Goal: Information Seeking & Learning: Learn about a topic

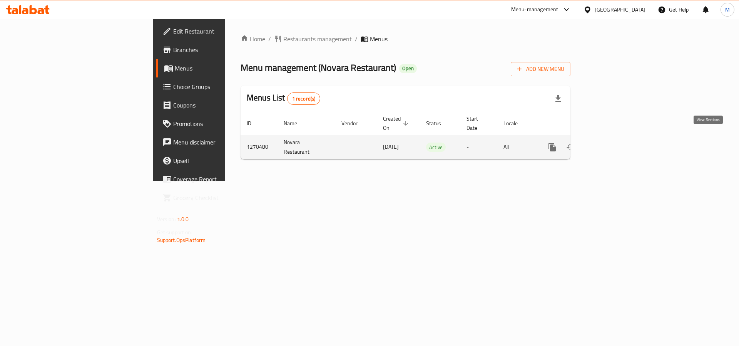
click at [612, 142] on icon "enhanced table" at bounding box center [607, 146] width 9 height 9
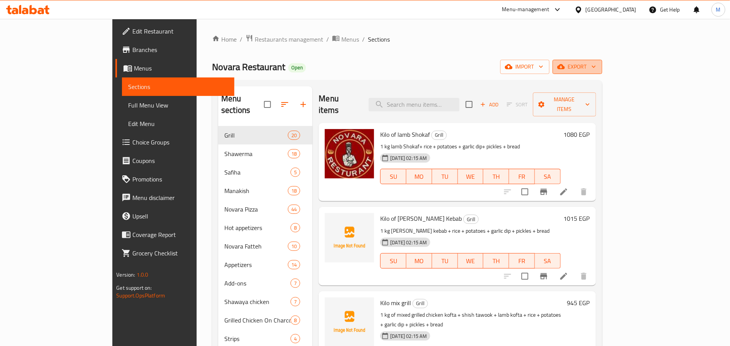
click at [596, 67] on span "export" at bounding box center [577, 67] width 37 height 10
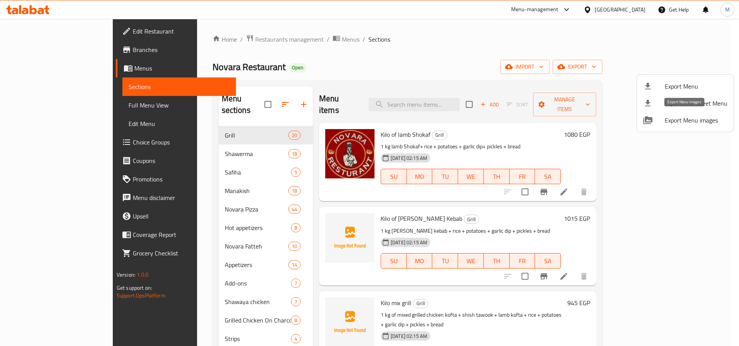
click at [672, 122] on span "Export Menu images" at bounding box center [695, 119] width 63 height 9
click at [657, 90] on div at bounding box center [654, 86] width 22 height 9
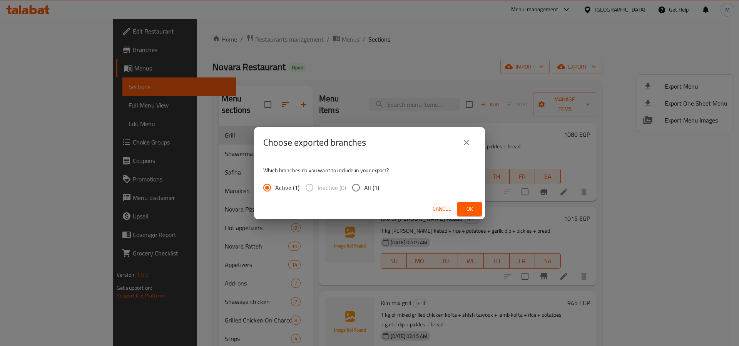
click at [484, 214] on div "Cancel Ok" at bounding box center [369, 209] width 231 height 20
click at [461, 207] on button "Ok" at bounding box center [469, 209] width 25 height 14
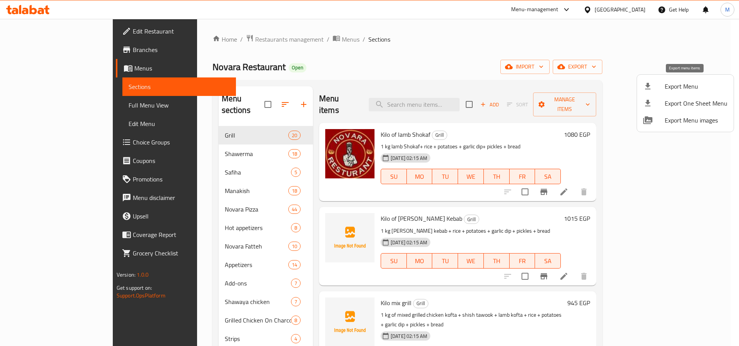
click at [667, 89] on span "Export Menu" at bounding box center [695, 86] width 63 height 9
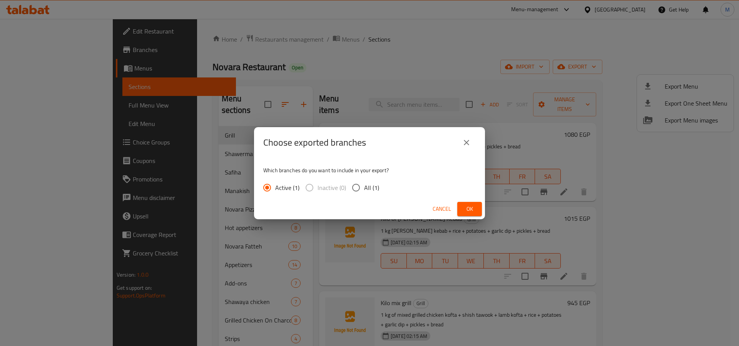
click at [477, 207] on button "Ok" at bounding box center [469, 209] width 25 height 14
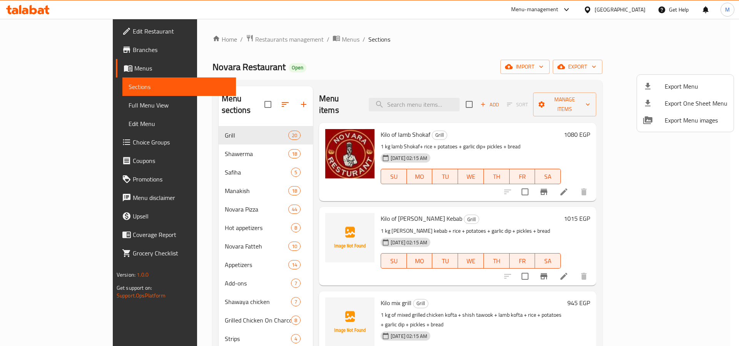
drag, startPoint x: 242, startPoint y: 48, endPoint x: 231, endPoint y: 41, distance: 13.6
click at [241, 48] on div at bounding box center [369, 173] width 739 height 346
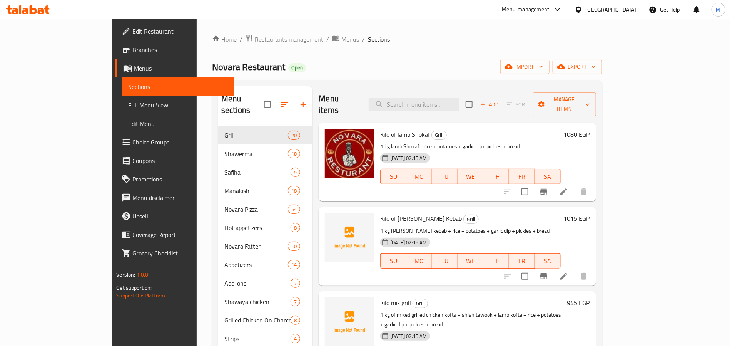
click at [255, 41] on span "Restaurants management" at bounding box center [289, 39] width 68 height 9
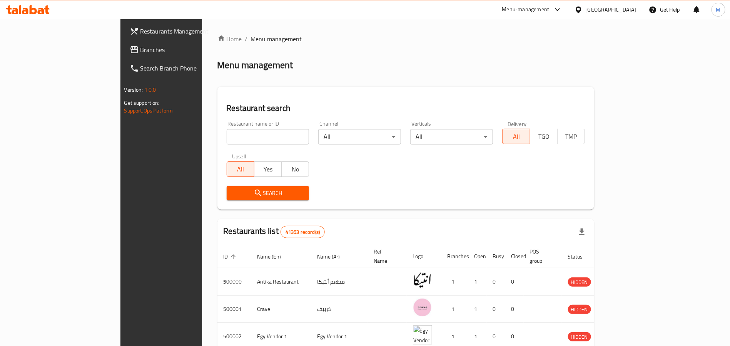
click at [216, 142] on div at bounding box center [365, 173] width 730 height 346
click at [227, 142] on input "search" at bounding box center [268, 136] width 83 height 15
paste input "Wafflino"
type input "Wafflino"
click button "Search" at bounding box center [268, 193] width 83 height 14
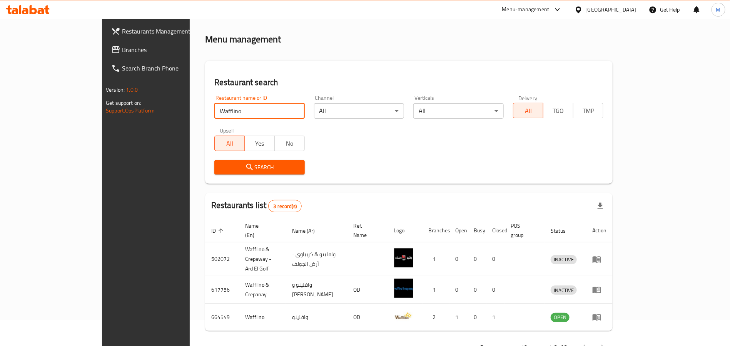
scroll to position [38, 0]
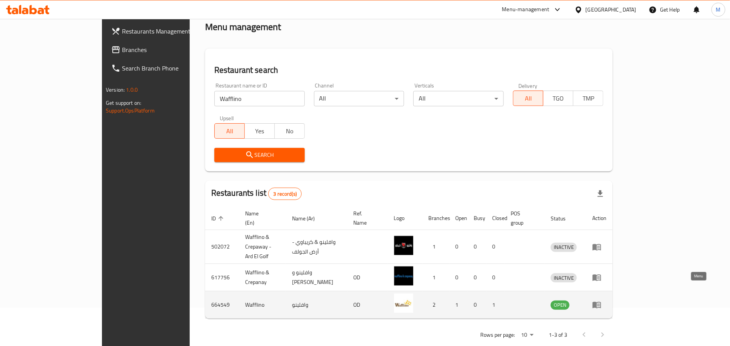
click at [601, 300] on icon "enhanced table" at bounding box center [596, 304] width 9 height 9
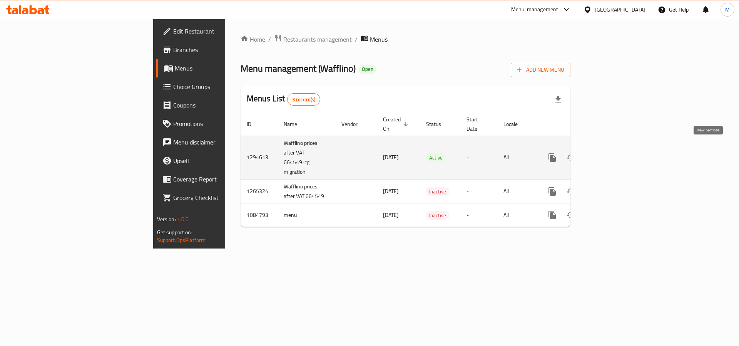
click at [612, 153] on icon "enhanced table" at bounding box center [607, 157] width 9 height 9
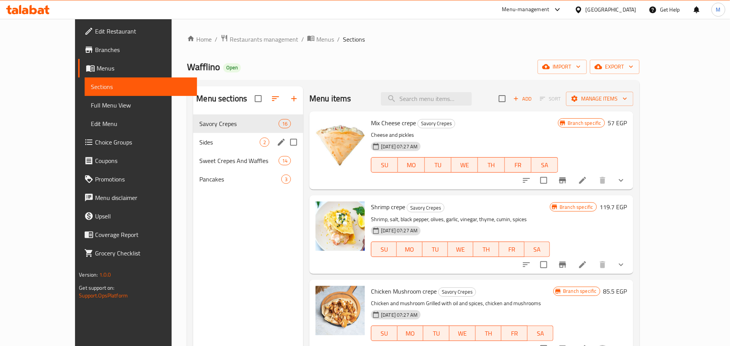
click at [195, 134] on div "Sides 2" at bounding box center [248, 142] width 110 height 18
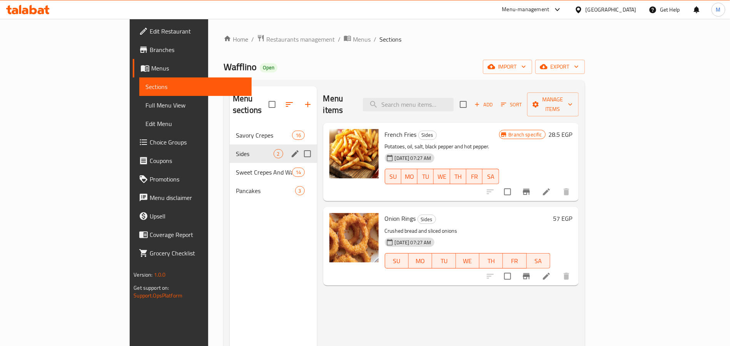
click at [230, 150] on div "Sides 2" at bounding box center [273, 153] width 87 height 18
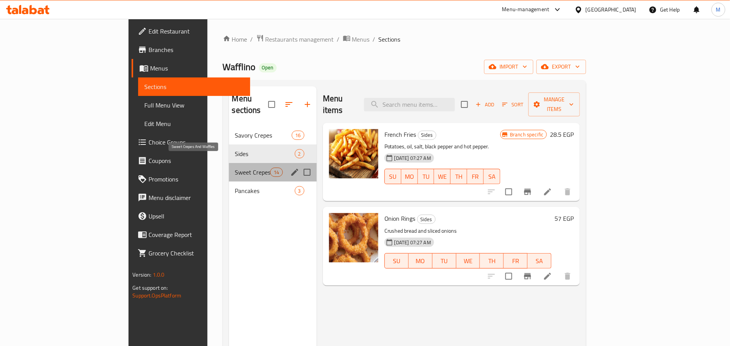
click at [235, 167] on span "Sweet Crepes And Waffles" at bounding box center [252, 171] width 35 height 9
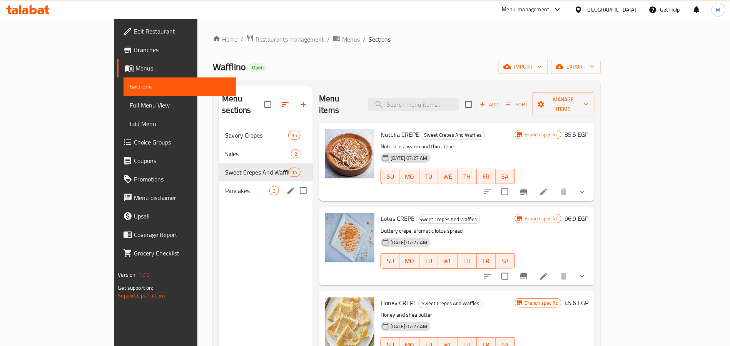
click at [219, 181] on div "Pancakes 3" at bounding box center [266, 190] width 94 height 18
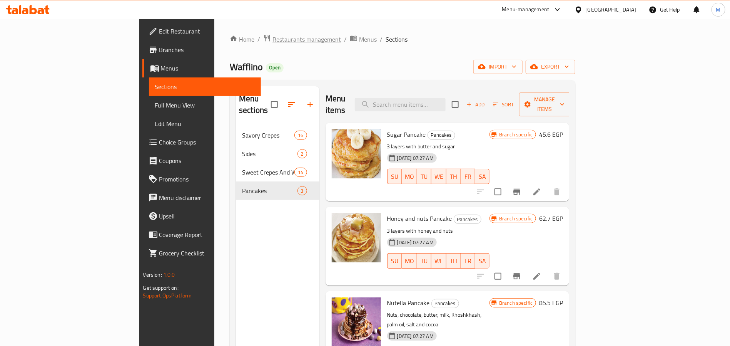
click at [272, 44] on span "Restaurants management" at bounding box center [306, 39] width 68 height 9
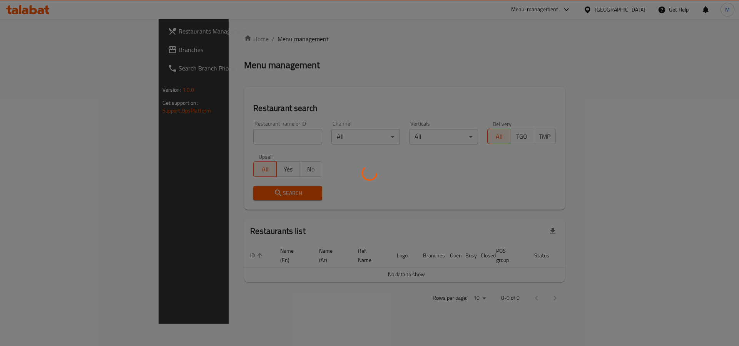
click at [195, 138] on div at bounding box center [369, 173] width 739 height 346
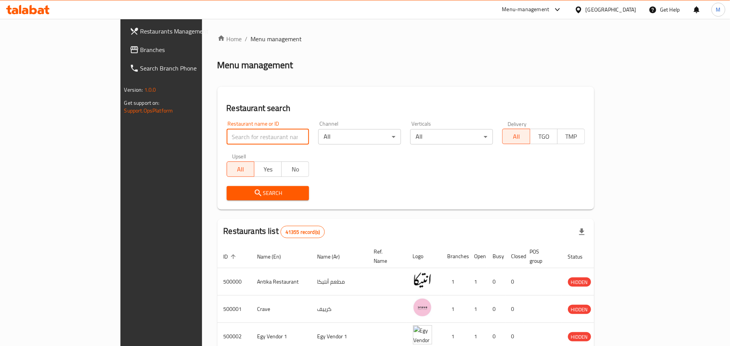
click at [227, 138] on input "search" at bounding box center [268, 136] width 83 height 15
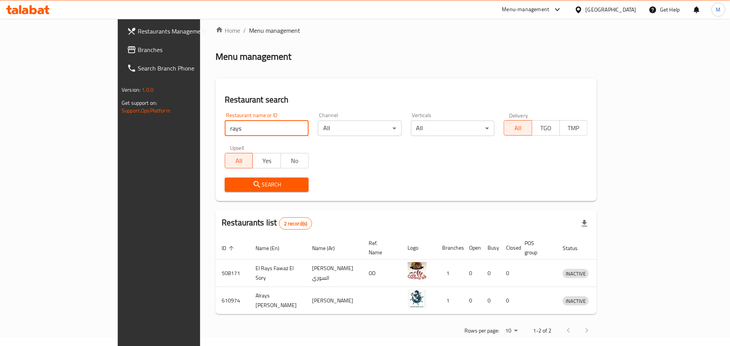
scroll to position [10, 0]
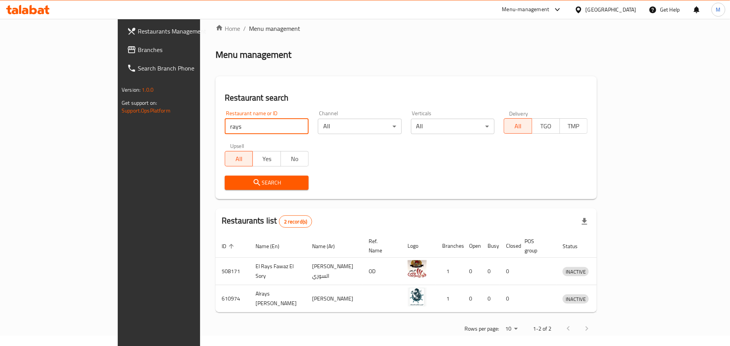
click at [225, 119] on input "rays" at bounding box center [267, 126] width 84 height 15
type input "r"
click button "Search" at bounding box center [267, 182] width 84 height 14
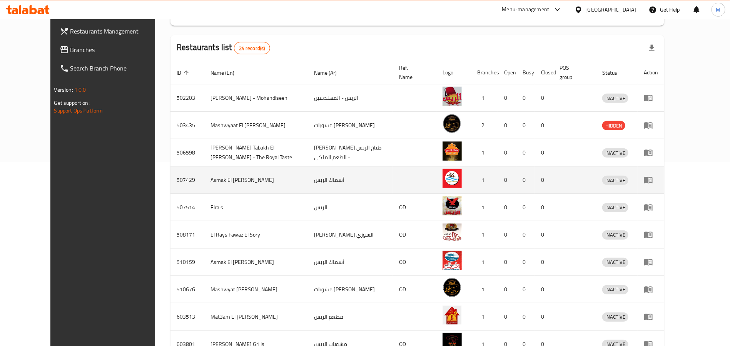
scroll to position [232, 0]
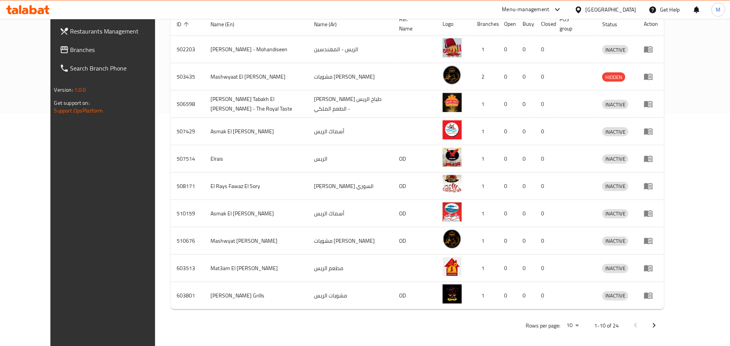
click at [663, 326] on button "Next page" at bounding box center [654, 325] width 18 height 18
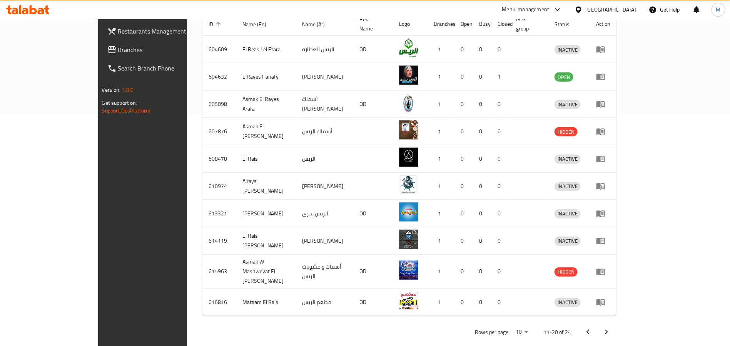
click at [616, 322] on button "Next page" at bounding box center [606, 331] width 18 height 18
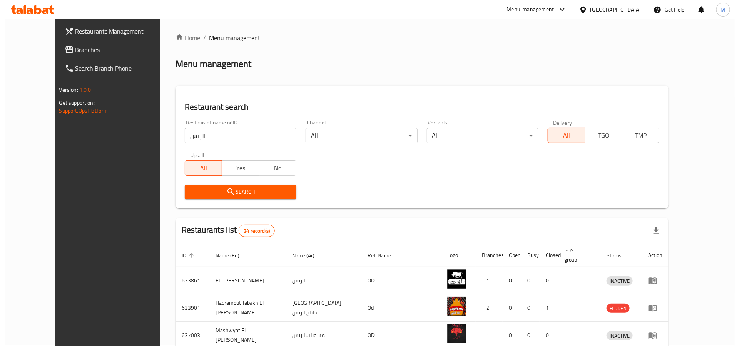
scroll to position [0, 0]
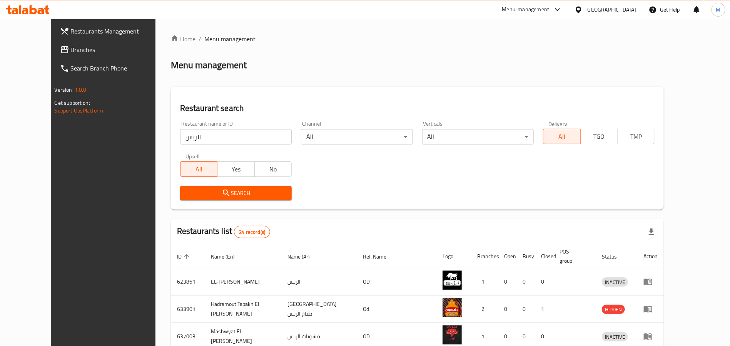
drag, startPoint x: 207, startPoint y: 126, endPoint x: 208, endPoint y: 133, distance: 7.0
click at [208, 133] on div "Restaurant name or ID الريس Restaurant name or ID" at bounding box center [236, 132] width 112 height 23
click at [208, 133] on input "الريس" at bounding box center [236, 136] width 112 height 15
paste input "688030"
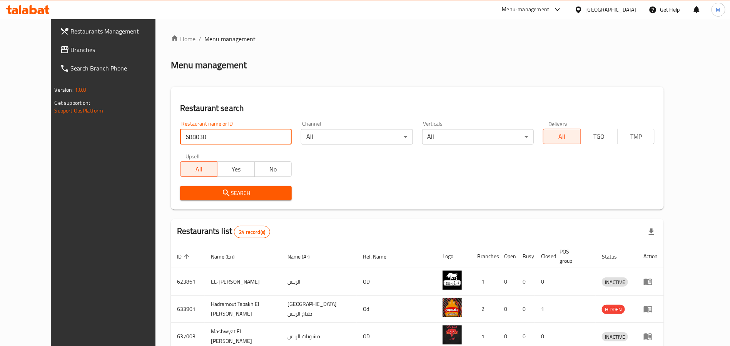
type input "688030"
click button "Search" at bounding box center [236, 193] width 112 height 14
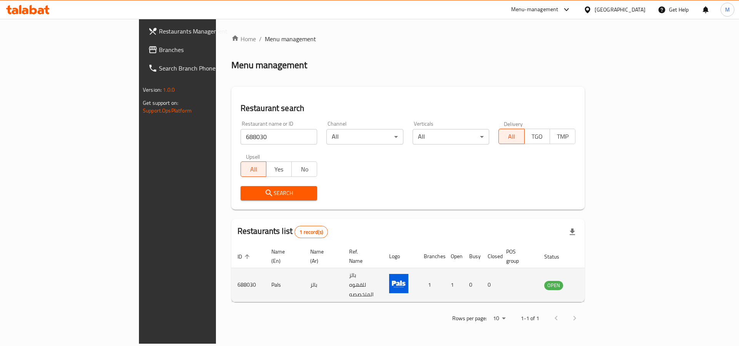
click at [605, 268] on td "enhanced table" at bounding box center [591, 285] width 27 height 34
click at [605, 270] on td "enhanced table" at bounding box center [591, 285] width 27 height 34
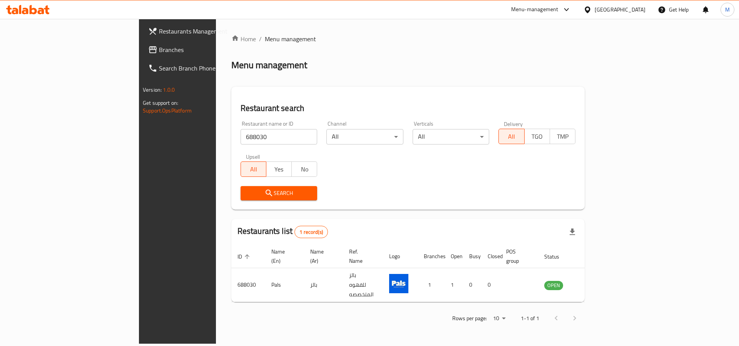
click at [240, 127] on div "Restaurant name or ID 688030 Restaurant name or ID" at bounding box center [278, 132] width 77 height 23
click at [240, 137] on input "688030" at bounding box center [278, 136] width 77 height 15
click at [159, 30] on span "Restaurants Management" at bounding box center [207, 31] width 97 height 9
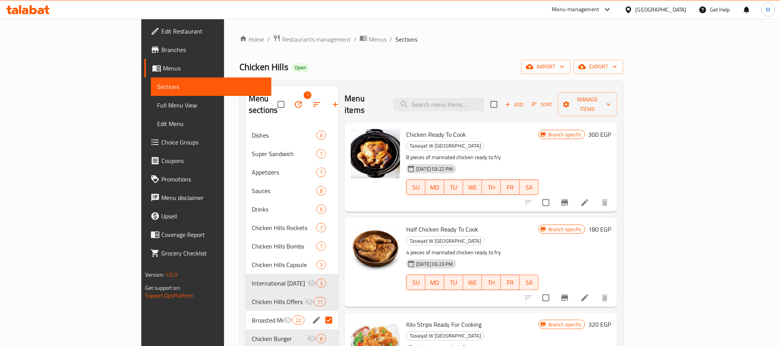
click at [289, 97] on button "button" at bounding box center [298, 104] width 18 height 18
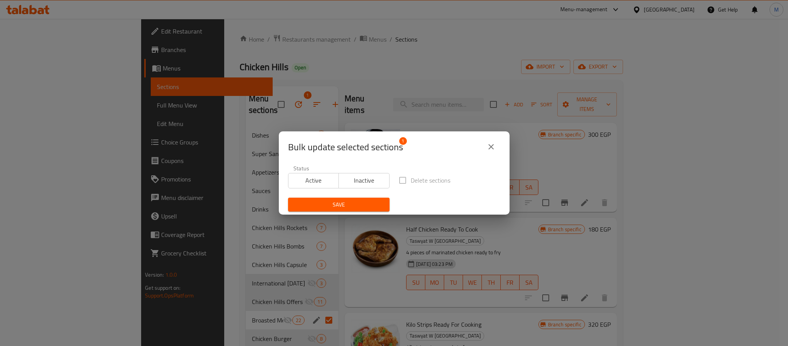
click at [485, 148] on button "close" at bounding box center [491, 146] width 18 height 18
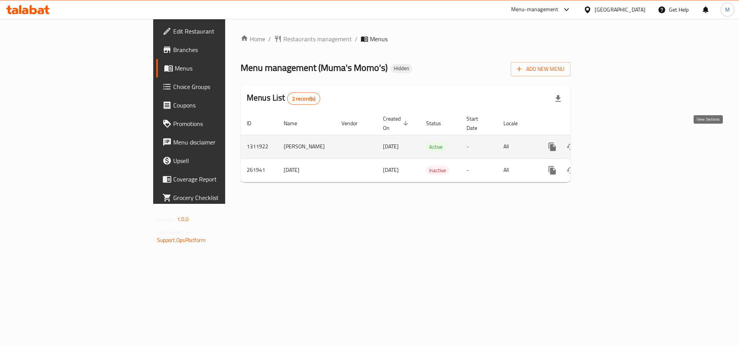
click at [612, 142] on icon "enhanced table" at bounding box center [607, 146] width 9 height 9
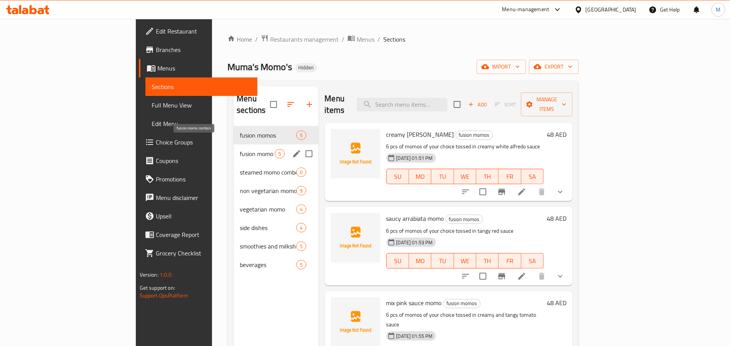
click at [240, 149] on span "fusion momo combos" at bounding box center [257, 153] width 35 height 9
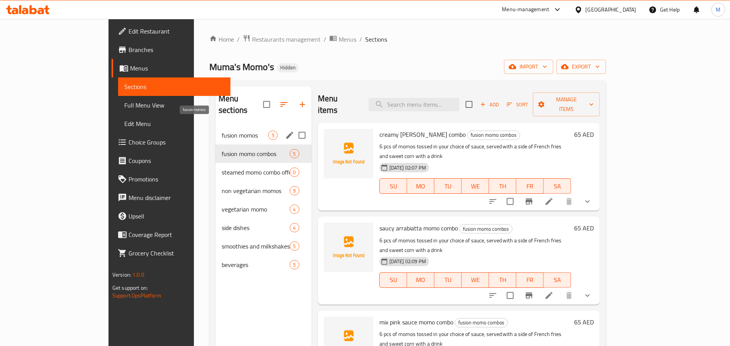
click at [222, 130] on span "fusion momos" at bounding box center [245, 134] width 47 height 9
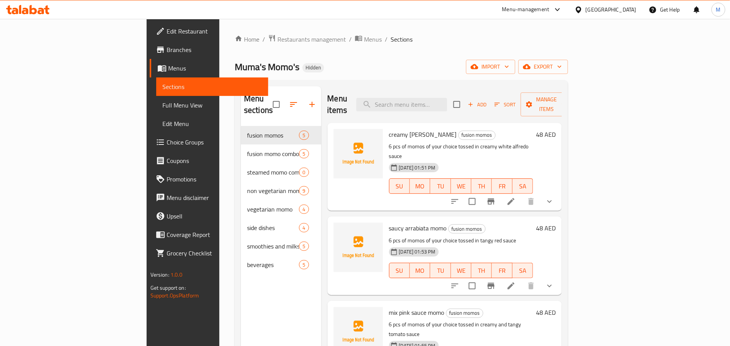
click at [267, 47] on div "Home / Restaurants management / Menus / Sections Muma's Momo's Hidden import ex…" at bounding box center [401, 236] width 333 height 404
click at [364, 43] on span "Menus" at bounding box center [373, 39] width 18 height 9
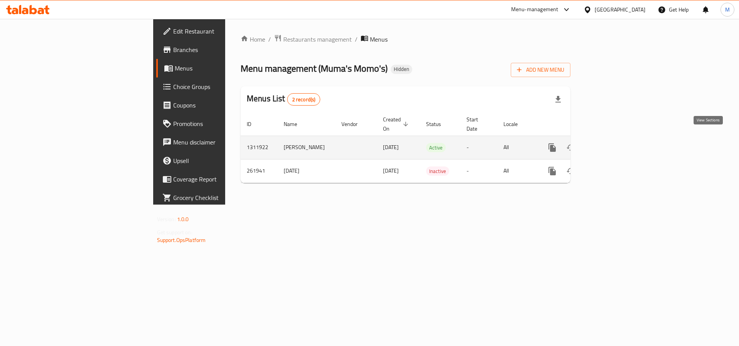
click at [612, 143] on icon "enhanced table" at bounding box center [607, 147] width 9 height 9
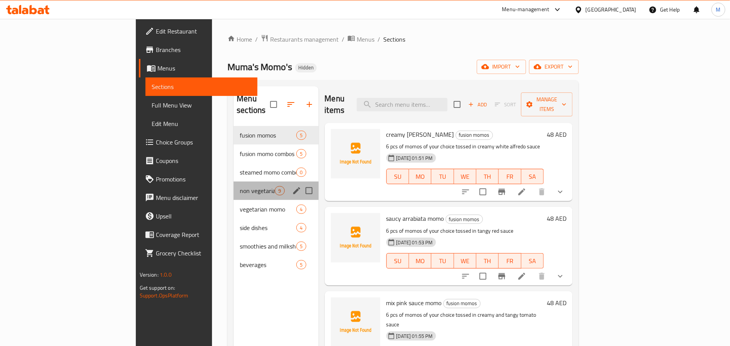
click at [234, 181] on div "non vegetarian momos 9" at bounding box center [276, 190] width 85 height 18
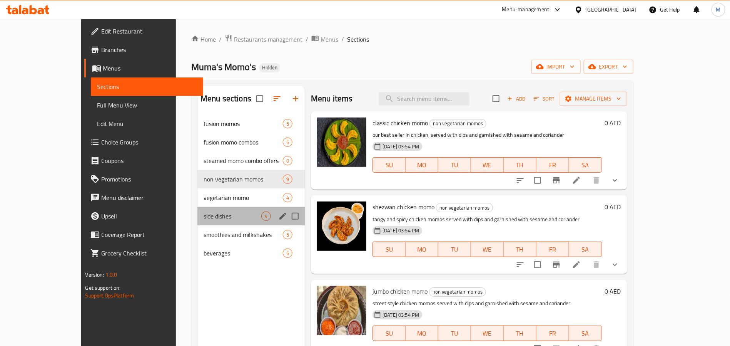
click at [197, 209] on div "side dishes 4" at bounding box center [250, 216] width 107 height 18
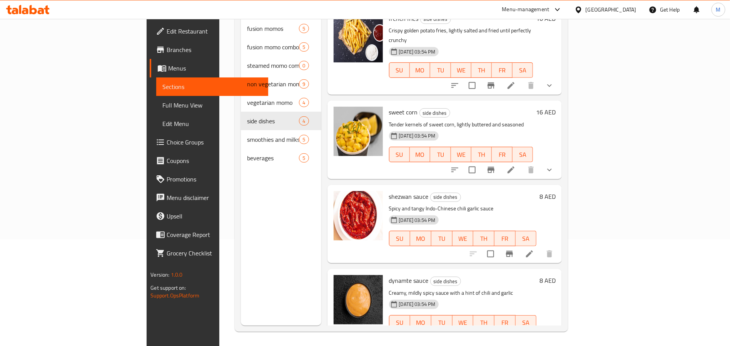
scroll to position [108, 0]
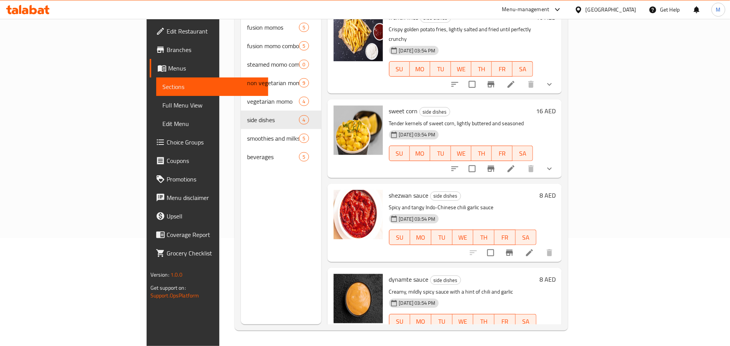
drag, startPoint x: 227, startPoint y: 173, endPoint x: 229, endPoint y: 178, distance: 4.9
click at [241, 178] on div "Menu sections fusion momos 5 fusion momo combos 5 steamed momo combo offers 0 n…" at bounding box center [281, 151] width 80 height 346
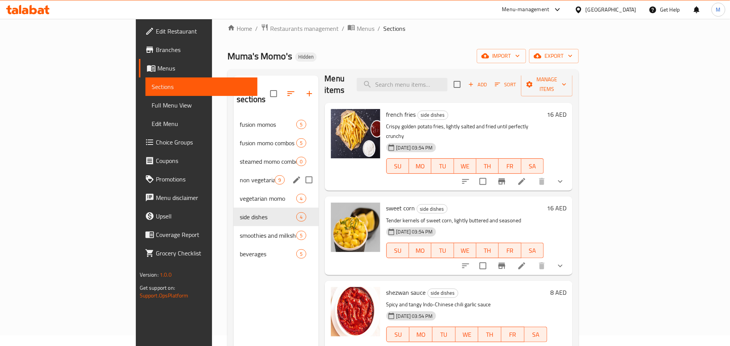
scroll to position [0, 0]
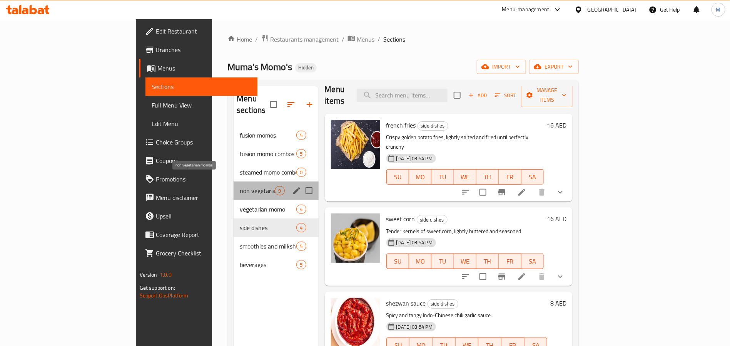
click at [240, 186] on span "non vegetarian momos" at bounding box center [257, 190] width 35 height 9
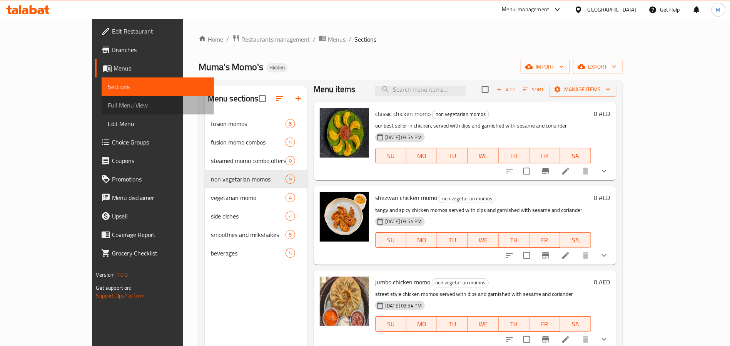
click at [108, 104] on span "Full Menu View" at bounding box center [158, 104] width 100 height 9
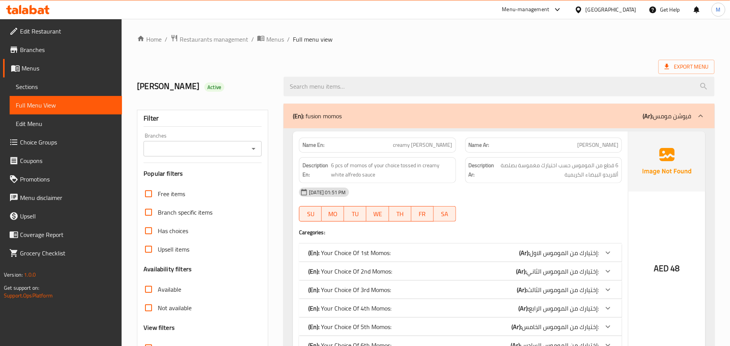
click at [245, 141] on div "Branches" at bounding box center [203, 148] width 118 height 15
click at [259, 154] on div "Branches" at bounding box center [203, 148] width 118 height 15
click at [255, 152] on icon "Open" at bounding box center [253, 148] width 9 height 9
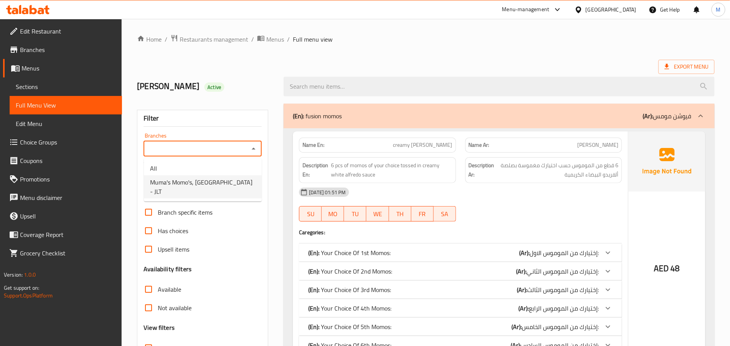
click at [233, 199] on ul "All Muma's Momo's, Jumeirah Lakes Towers - JLT" at bounding box center [203, 179] width 118 height 43
click at [232, 186] on span "Muma's Momo's, Jumeirah Lakes Towers - JLT" at bounding box center [202, 186] width 105 height 18
type input "Muma's Momo's, Jumeirah Lakes Towers - JLT"
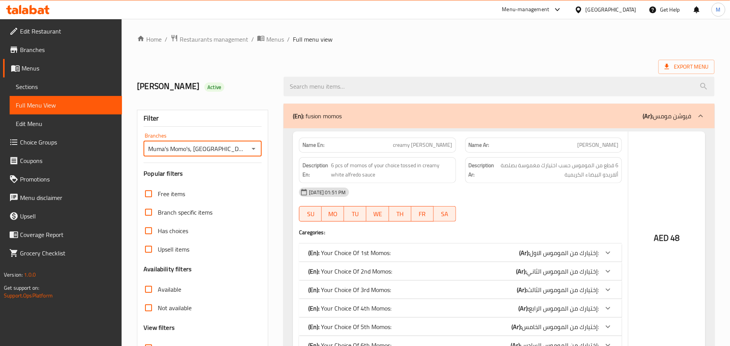
scroll to position [122, 0]
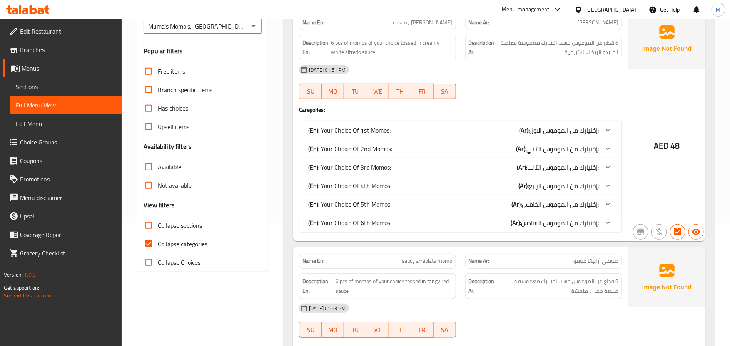
click at [161, 239] on span "Collapse categories" at bounding box center [183, 243] width 50 height 9
click at [158, 239] on input "Collapse categories" at bounding box center [148, 243] width 18 height 18
checkbox input "false"
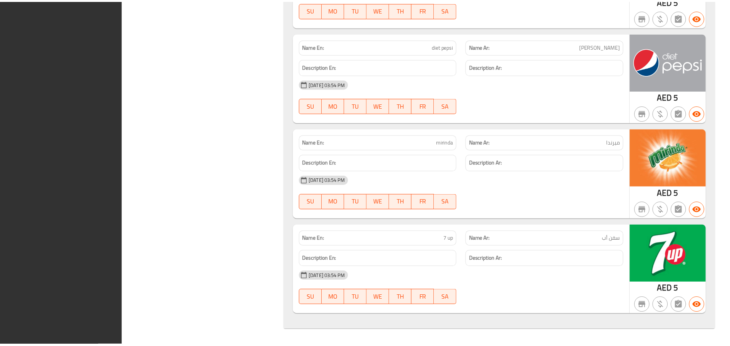
scroll to position [15874, 0]
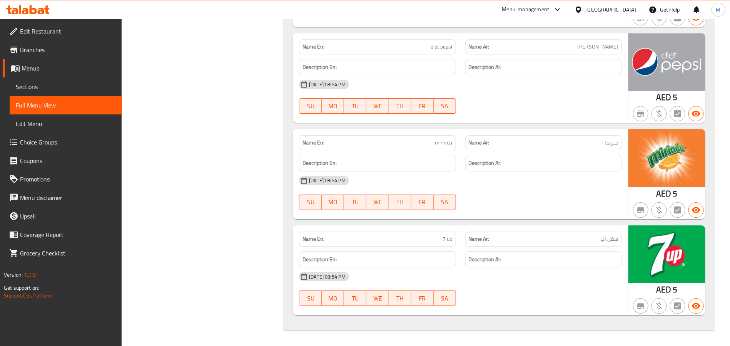
click at [59, 66] on span "Menus" at bounding box center [69, 67] width 94 height 9
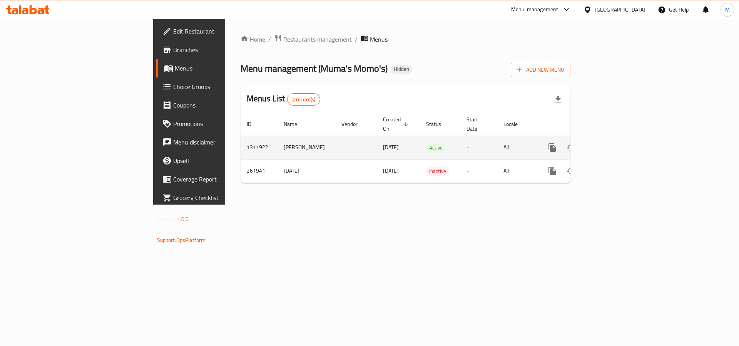
click at [240, 142] on td "1311922" at bounding box center [258, 146] width 37 height 23
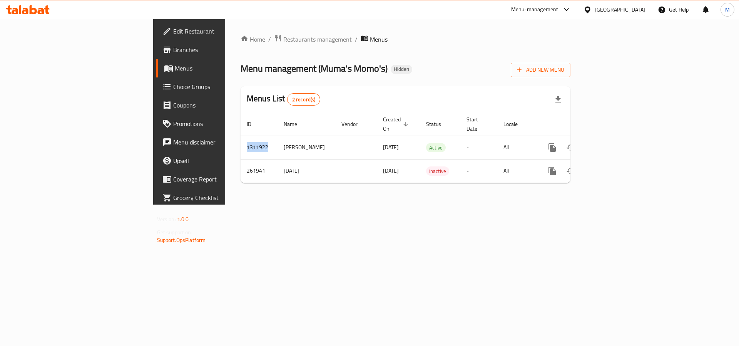
copy td "1311922"
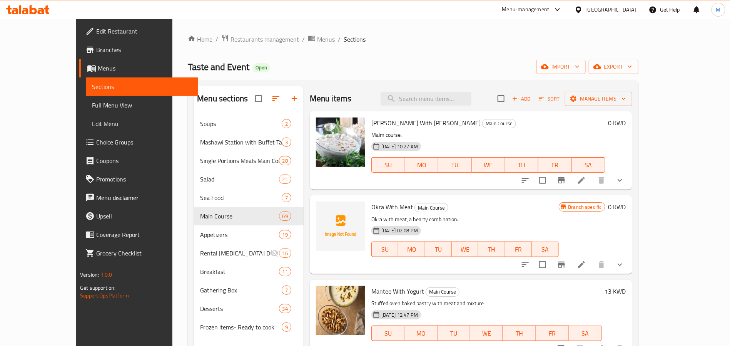
click at [624, 11] on div "Kuwait" at bounding box center [611, 9] width 51 height 8
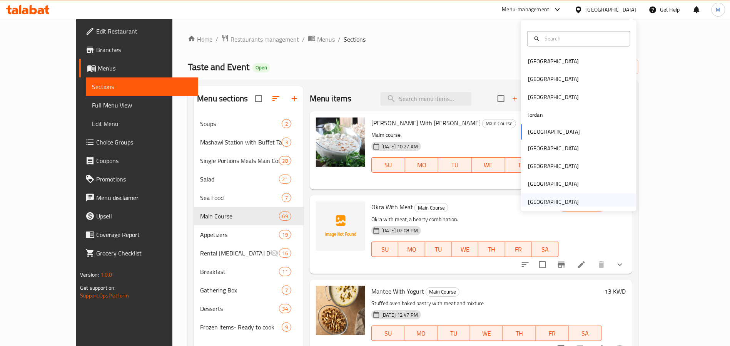
click at [579, 202] on div "[GEOGRAPHIC_DATA]" at bounding box center [578, 202] width 115 height 18
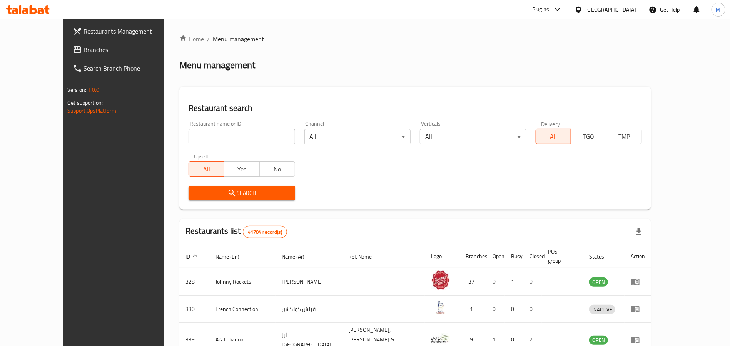
click at [83, 53] on span "Branches" at bounding box center [131, 49] width 96 height 9
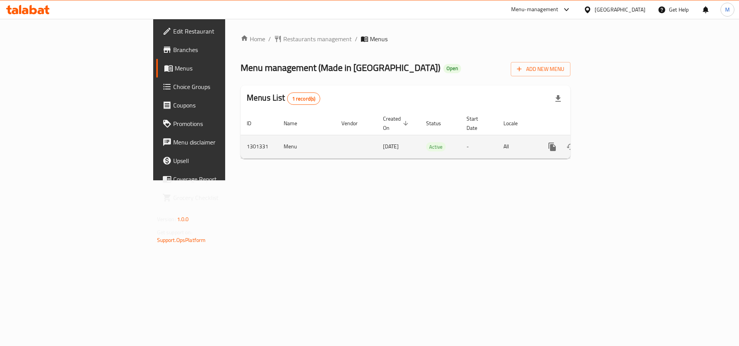
click at [612, 142] on icon "enhanced table" at bounding box center [607, 146] width 9 height 9
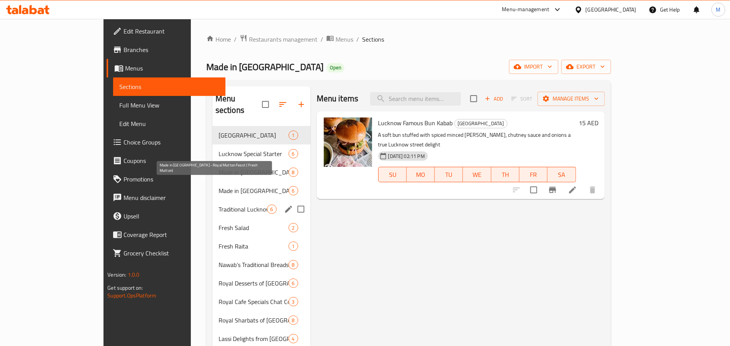
scroll to position [58, 0]
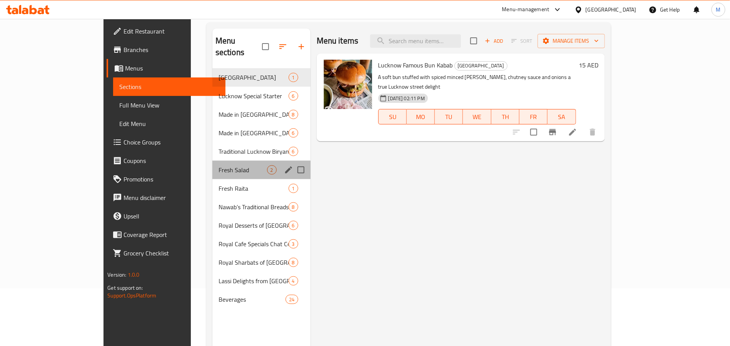
click at [234, 160] on div "Fresh Salad 2" at bounding box center [261, 169] width 98 height 18
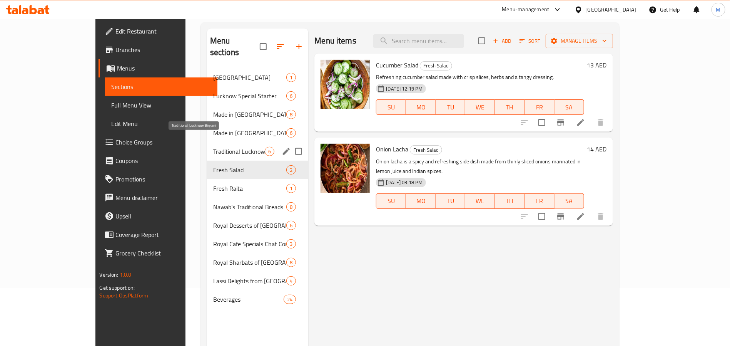
click at [213, 147] on span "Traditional Lucknow Biryani" at bounding box center [239, 151] width 52 height 9
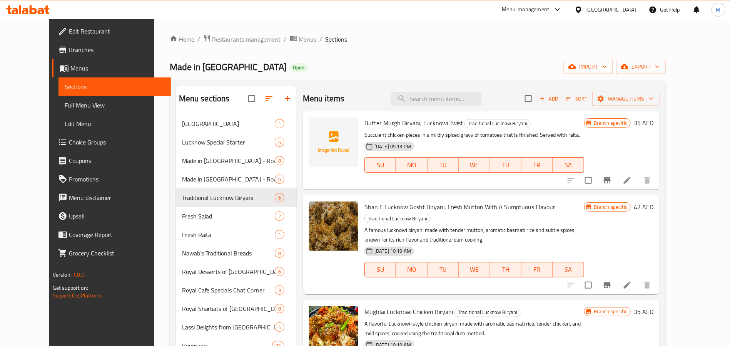
click at [71, 33] on span "Edit Restaurant" at bounding box center [117, 31] width 96 height 9
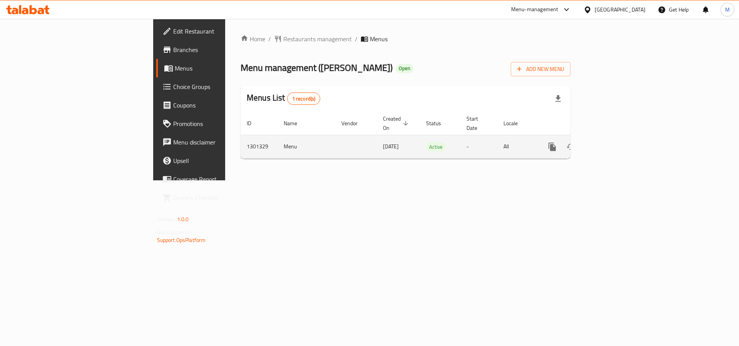
click at [611, 143] on icon "enhanced table" at bounding box center [607, 146] width 7 height 7
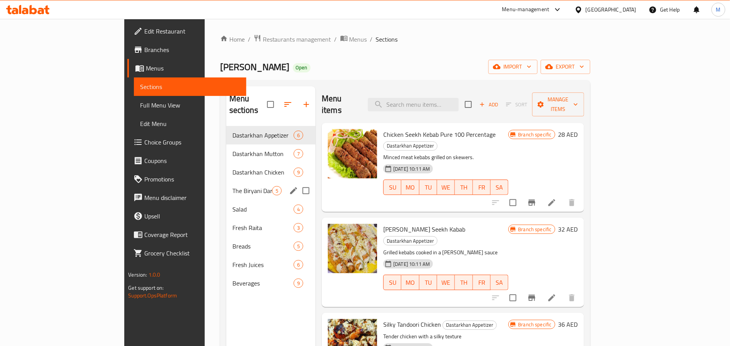
click at [226, 187] on div "The Biryani Darbaar 5" at bounding box center [271, 190] width 90 height 18
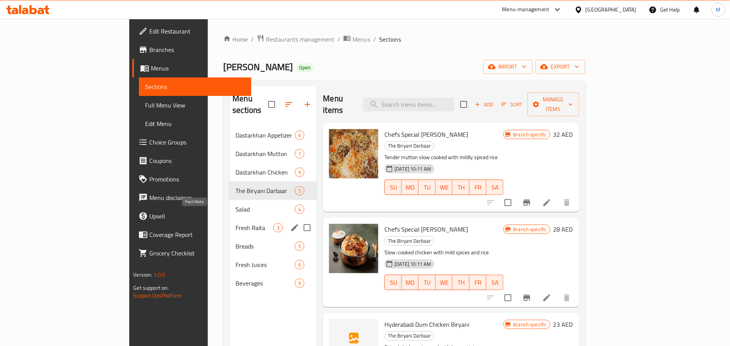
click at [235, 223] on span "Fresh Raita" at bounding box center [254, 227] width 38 height 9
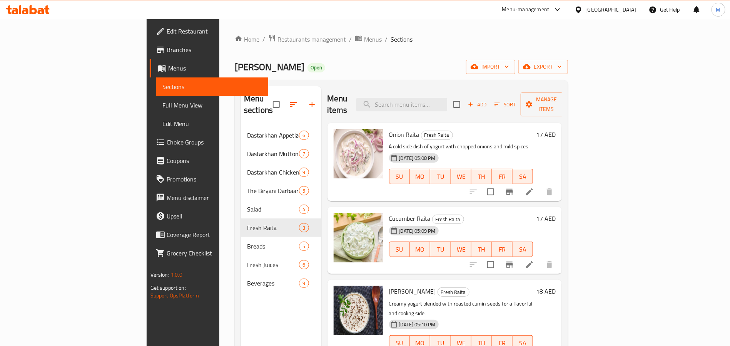
click at [150, 36] on link "Edit Restaurant" at bounding box center [209, 31] width 119 height 18
